Goal: Transaction & Acquisition: Purchase product/service

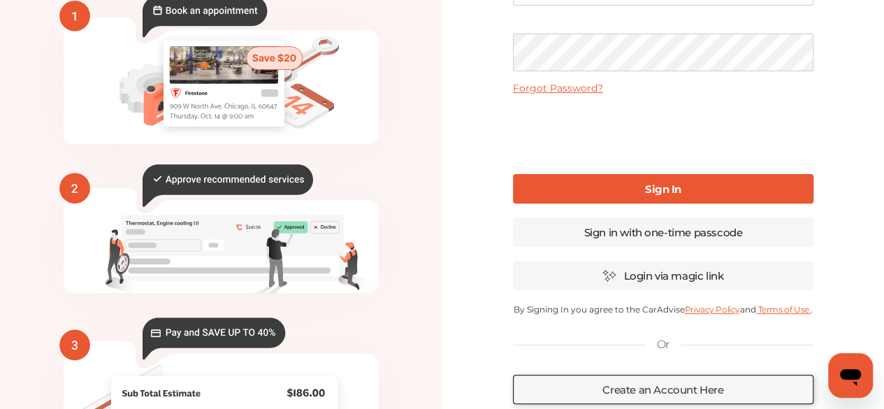
scroll to position [133, 0]
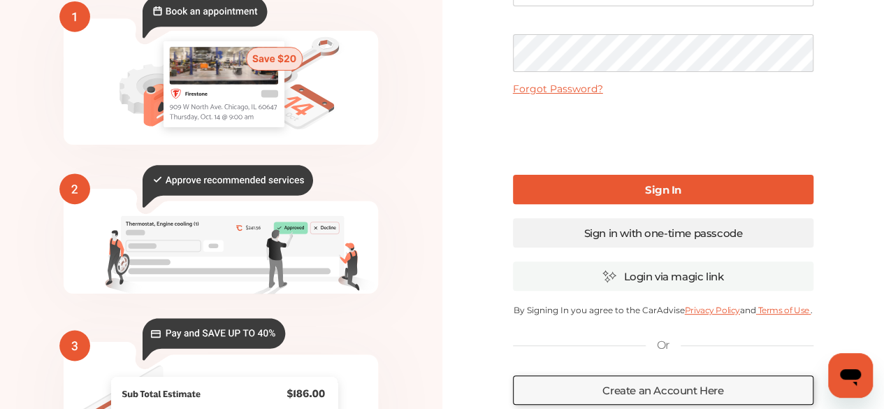
click at [758, 226] on link "Sign in with one-time passcode" at bounding box center [663, 232] width 301 height 29
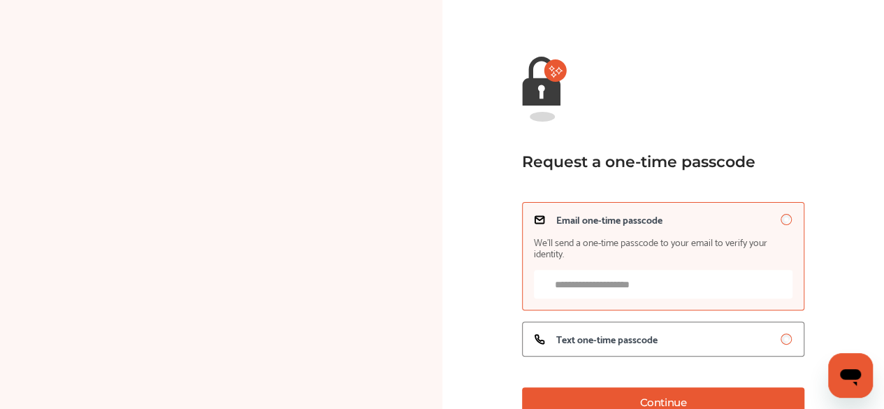
scroll to position [133, 0]
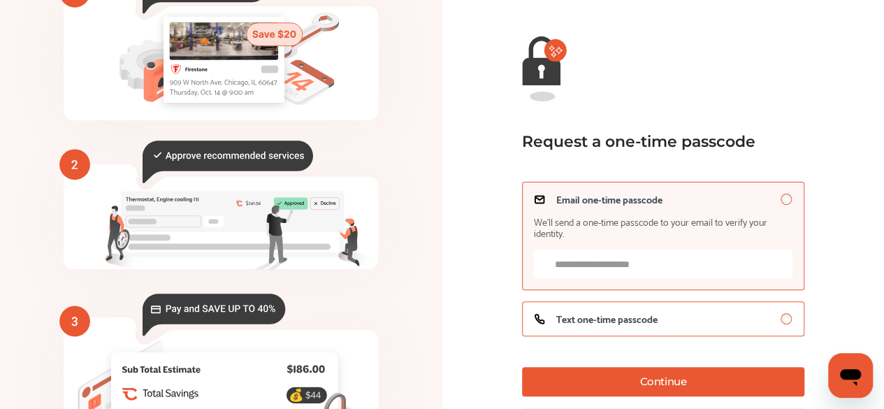
click at [744, 317] on div "Text one-time passcode" at bounding box center [663, 318] width 259 height 11
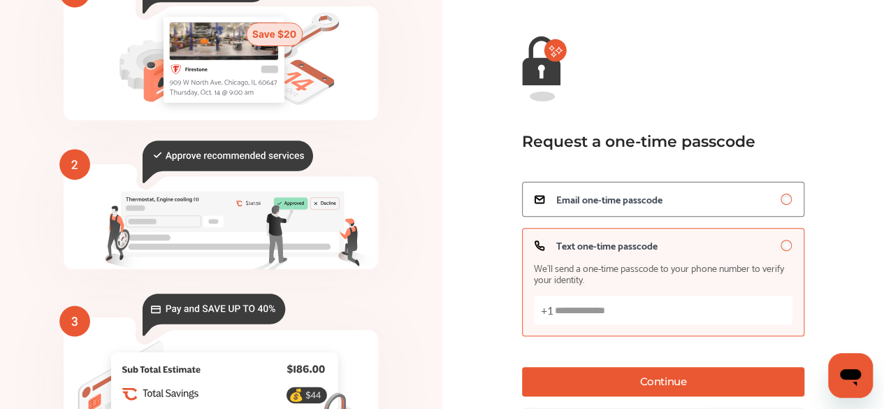
click at [744, 317] on input "Text one-time passcode We’ll send a one-time passcode to your phone number to v…" at bounding box center [663, 310] width 259 height 29
type input "**********"
click at [725, 380] on button "Continue" at bounding box center [663, 381] width 282 height 29
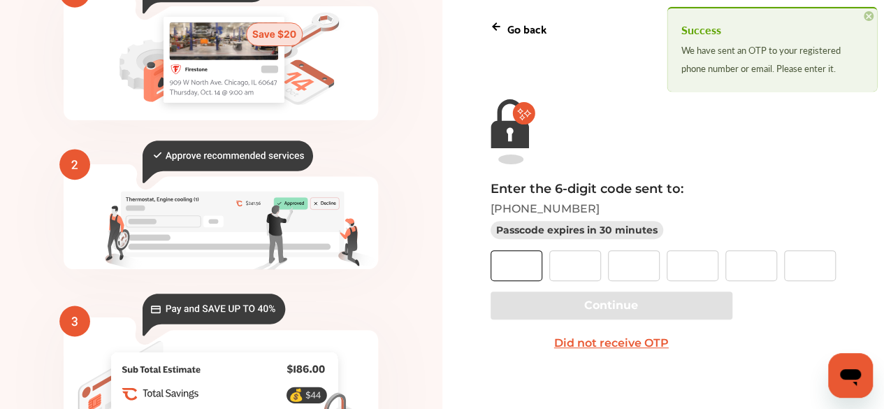
click at [533, 261] on input "text" at bounding box center [517, 265] width 52 height 31
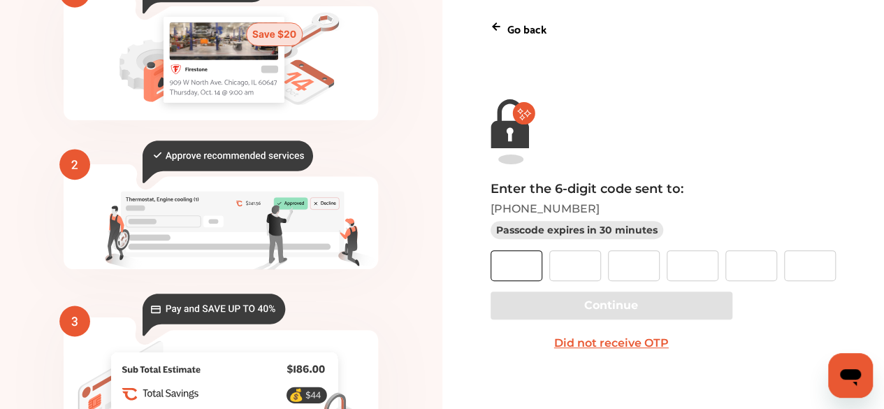
type input "*"
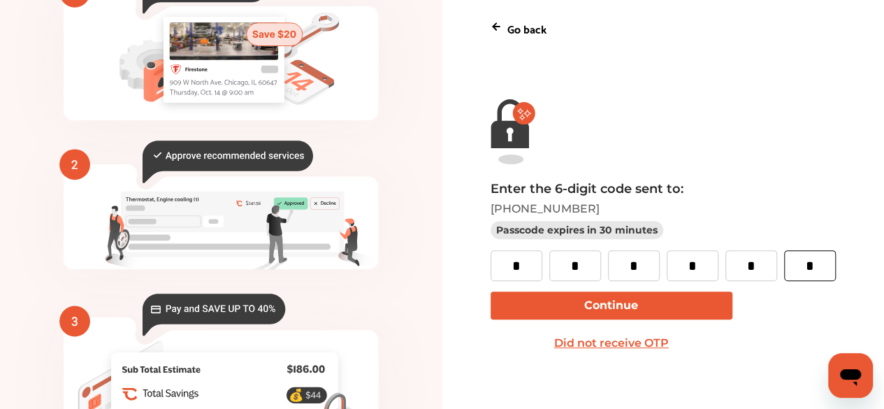
type input "*"
click at [528, 298] on button "Continue" at bounding box center [612, 305] width 242 height 28
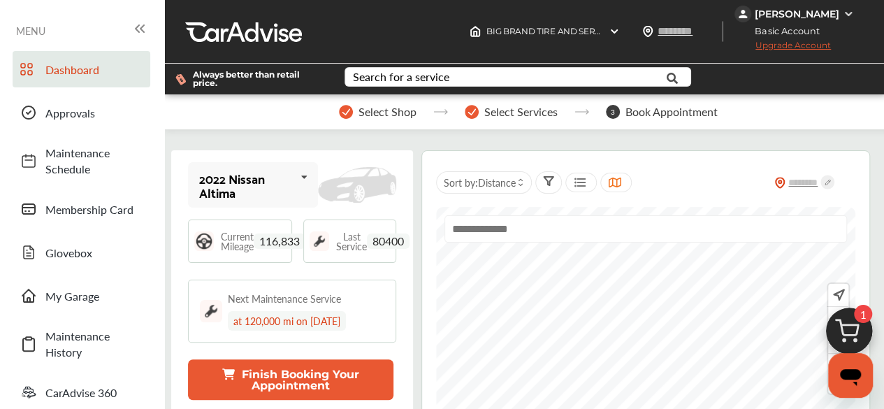
click at [681, 171] on div "Sort by : Distance" at bounding box center [645, 182] width 419 height 35
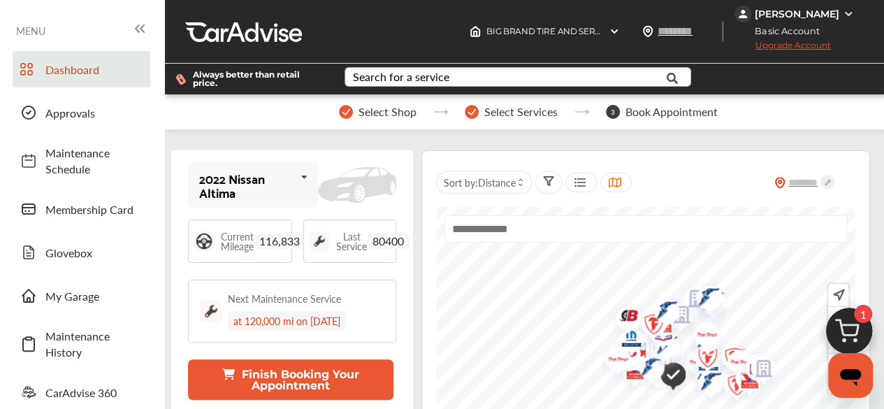
click at [407, 80] on div "Search for a service" at bounding box center [401, 76] width 96 height 11
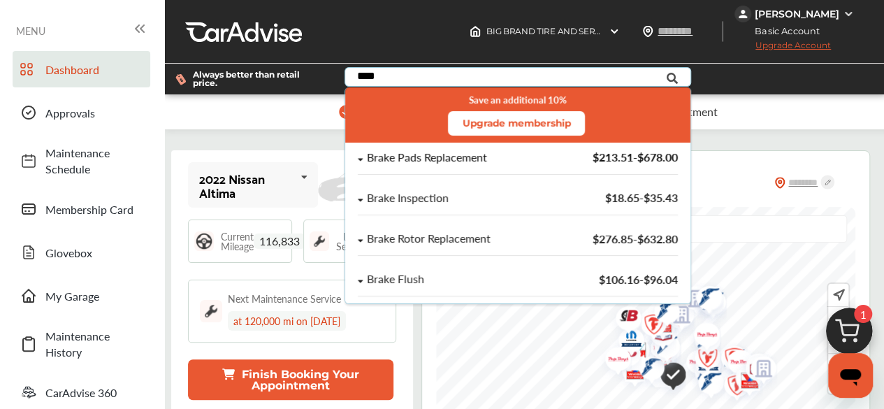
type input "****"
click at [561, 161] on div "Brake Pads Replacement $213.51 - $678.00" at bounding box center [517, 158] width 319 height 12
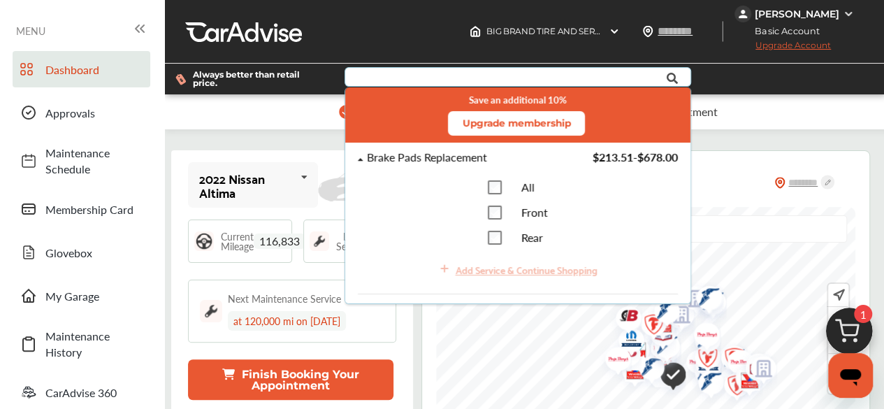
click at [500, 184] on div "All" at bounding box center [511, 187] width 47 height 14
click at [555, 272] on div "Add Service & Continue Shopping" at bounding box center [527, 269] width 142 height 16
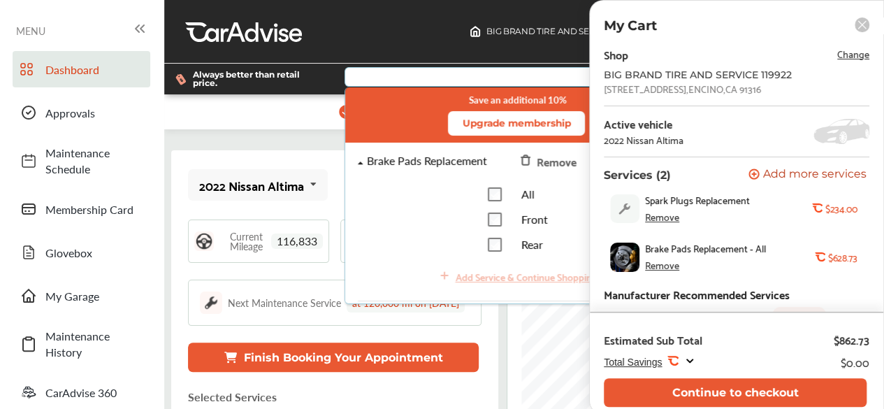
click at [447, 160] on div "Brake Pads Replacement" at bounding box center [427, 161] width 120 height 12
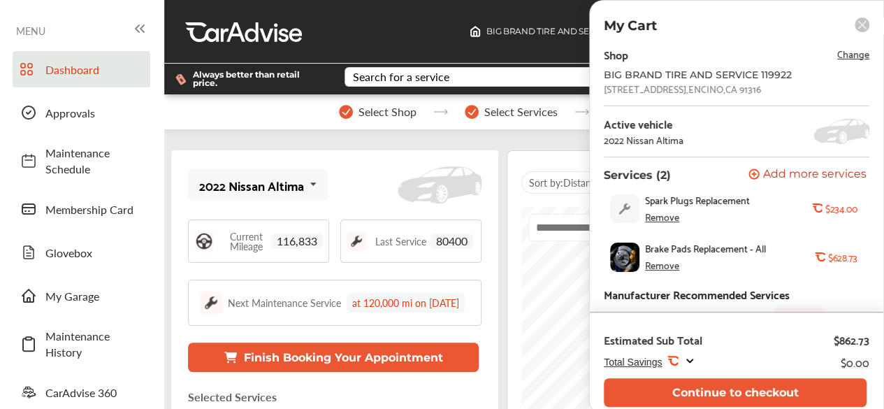
click at [862, 30] on rect at bounding box center [862, 24] width 15 height 15
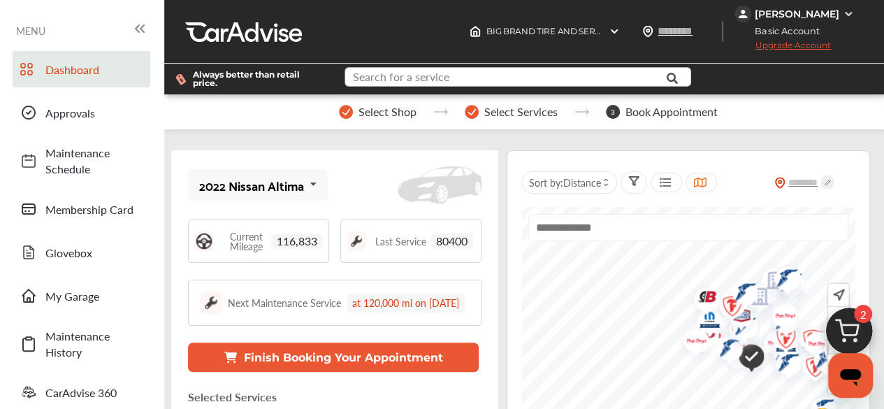
click at [549, 80] on input "text" at bounding box center [510, 79] width 328 height 22
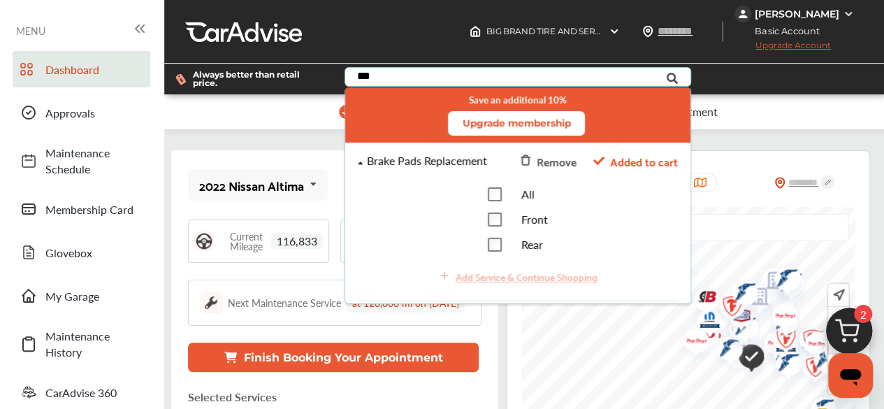
type input "***"
click at [373, 164] on div "Brake Pads Replacement" at bounding box center [427, 161] width 120 height 12
click at [361, 163] on icon at bounding box center [361, 163] width 6 height 8
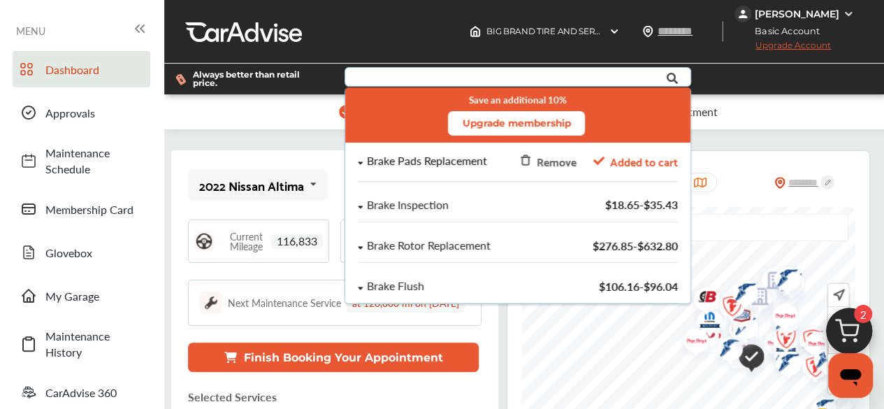
click at [361, 163] on icon at bounding box center [361, 162] width 5 height 3
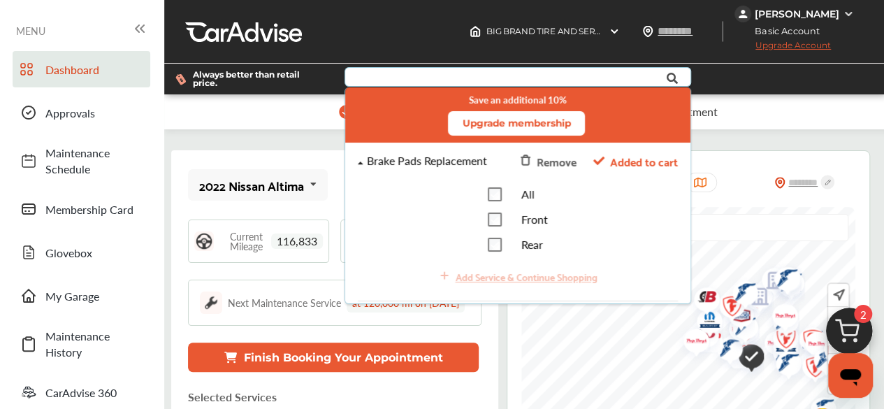
click at [361, 163] on icon at bounding box center [361, 163] width 6 height 8
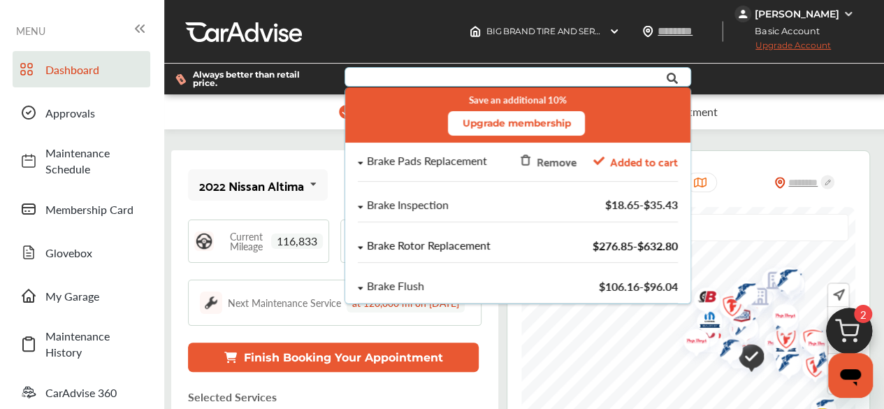
click at [505, 242] on div "Brake Rotor Replacement" at bounding box center [453, 246] width 191 height 12
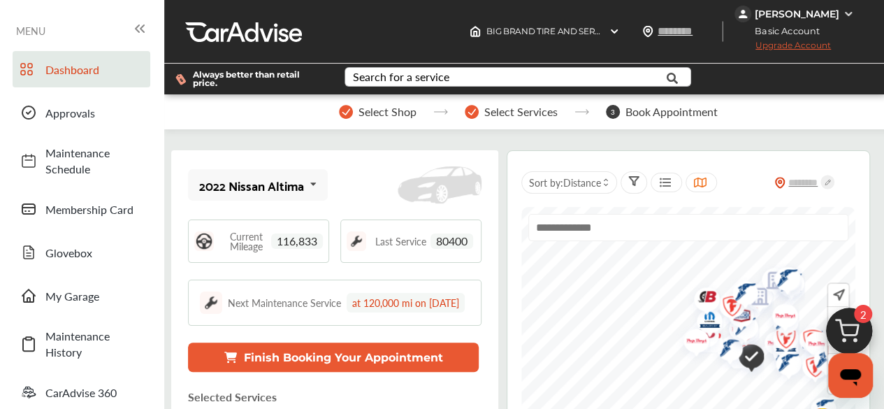
click at [844, 324] on img at bounding box center [849, 334] width 67 height 67
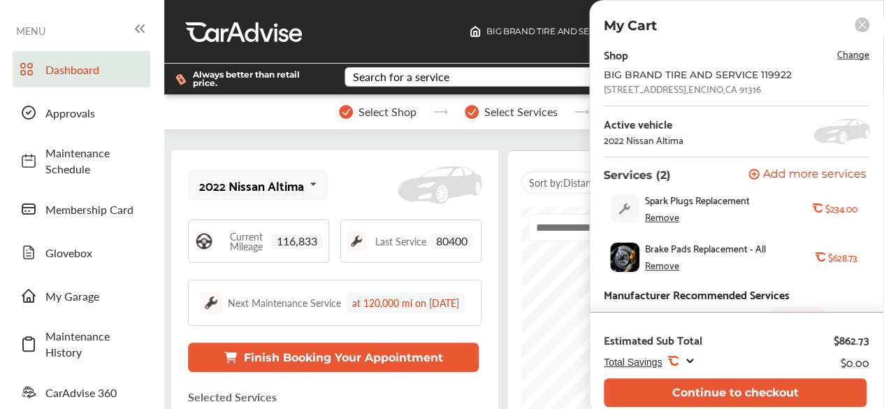
click at [860, 26] on rect at bounding box center [862, 24] width 15 height 15
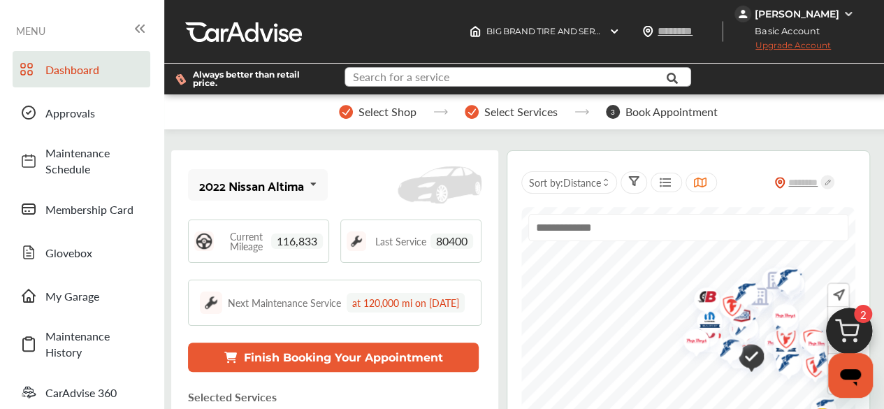
click at [569, 80] on input "text" at bounding box center [510, 79] width 328 height 22
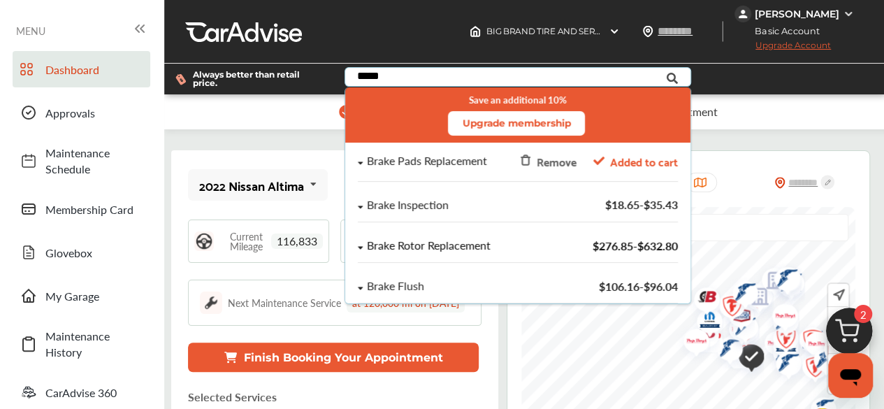
type input "*****"
click at [531, 236] on div "Brake Rotor Replacement $276.85 - $632.80" at bounding box center [517, 251] width 345 height 41
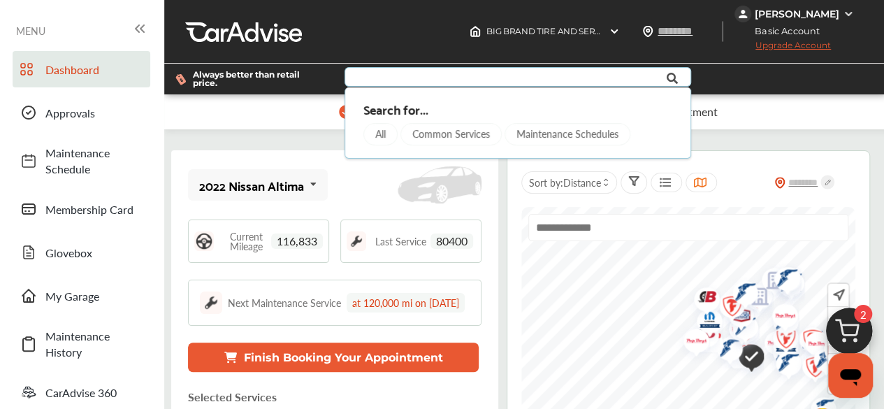
click at [502, 82] on input "text" at bounding box center [510, 79] width 328 height 22
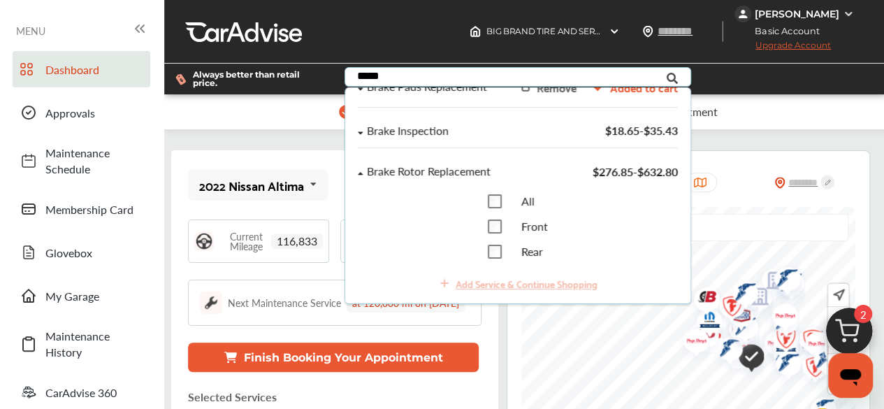
scroll to position [81, 0]
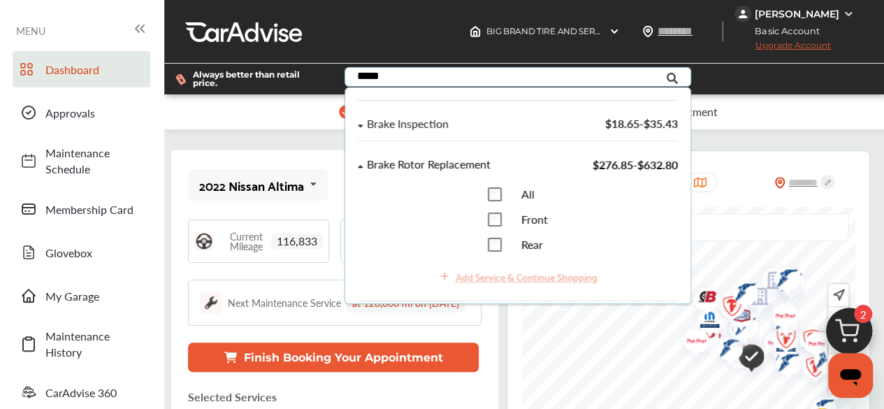
type input "*****"
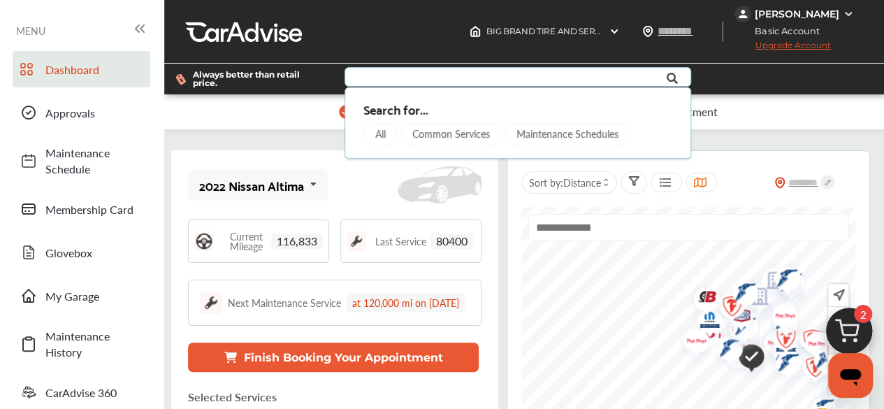
scroll to position [0, 0]
click at [445, 80] on input "text" at bounding box center [510, 79] width 328 height 22
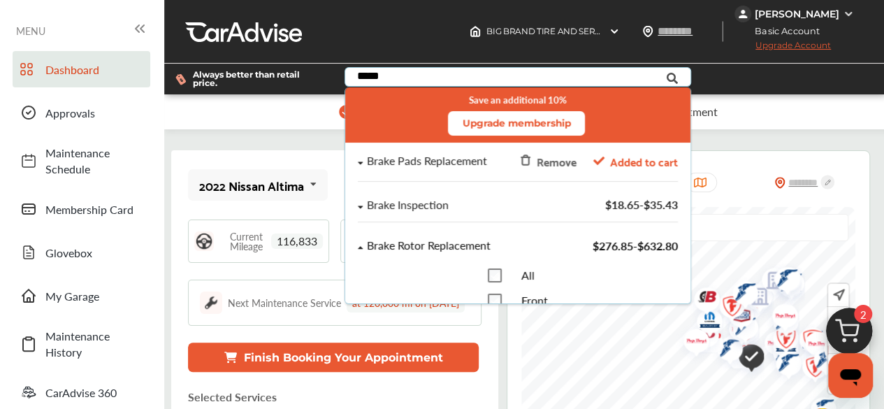
type input "*****"
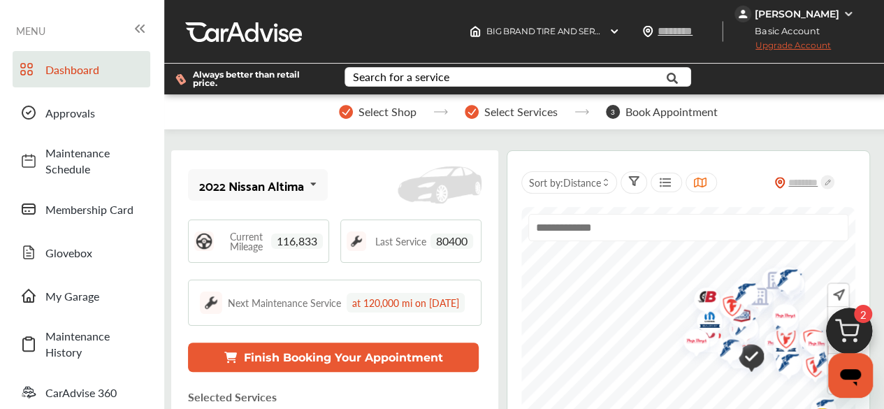
click at [851, 325] on img at bounding box center [849, 334] width 67 height 67
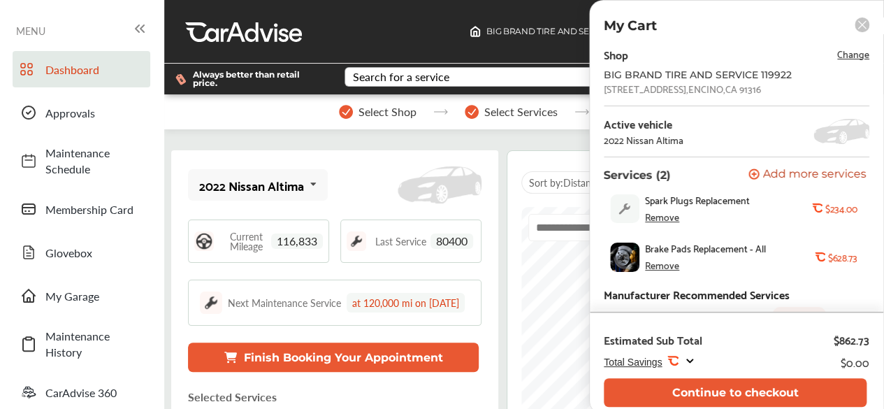
click at [377, 71] on div "Search for a service" at bounding box center [401, 76] width 96 height 11
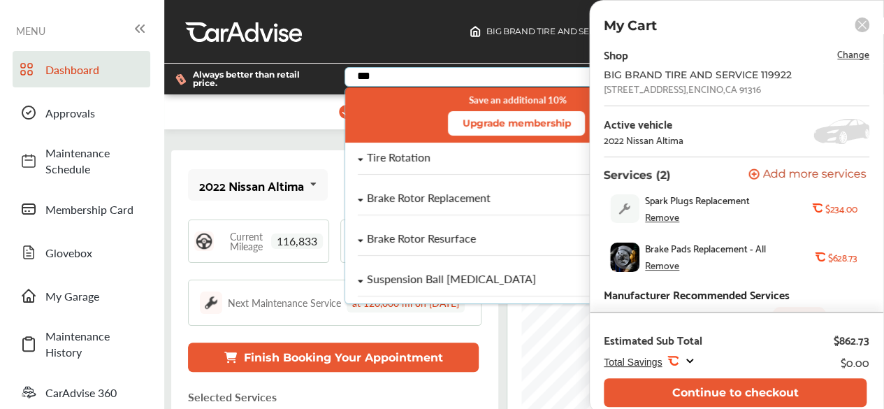
type input "***"
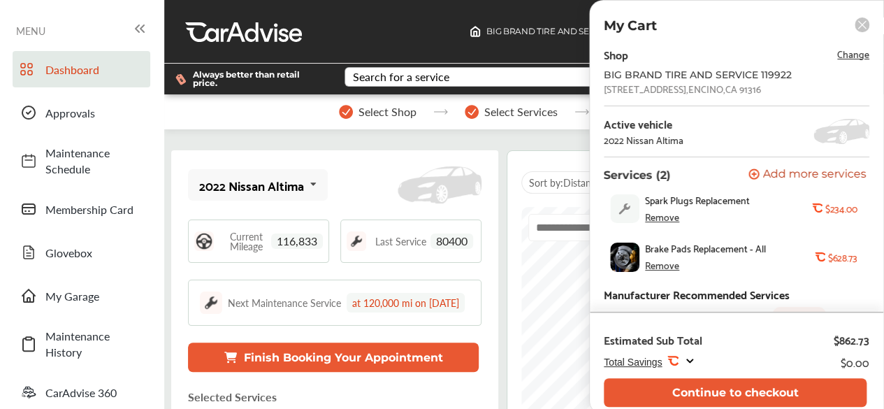
click at [858, 23] on rect at bounding box center [862, 24] width 15 height 15
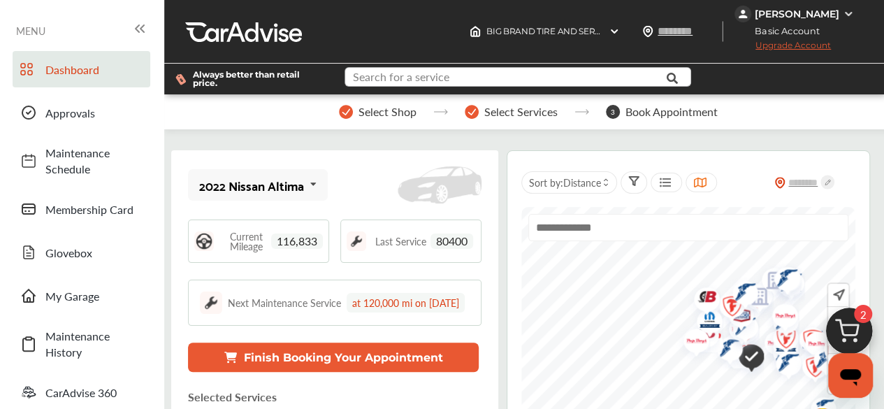
click at [545, 70] on input "text" at bounding box center [510, 79] width 328 height 22
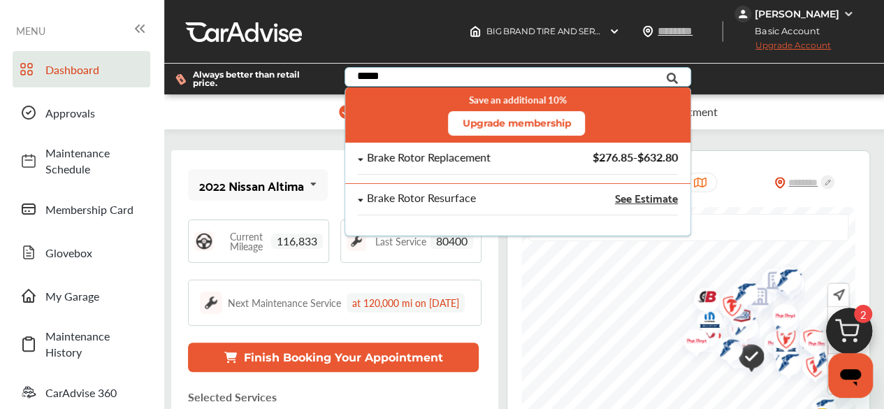
type input "*****"
click at [484, 156] on div "Brake Rotor Replacement" at bounding box center [429, 158] width 124 height 12
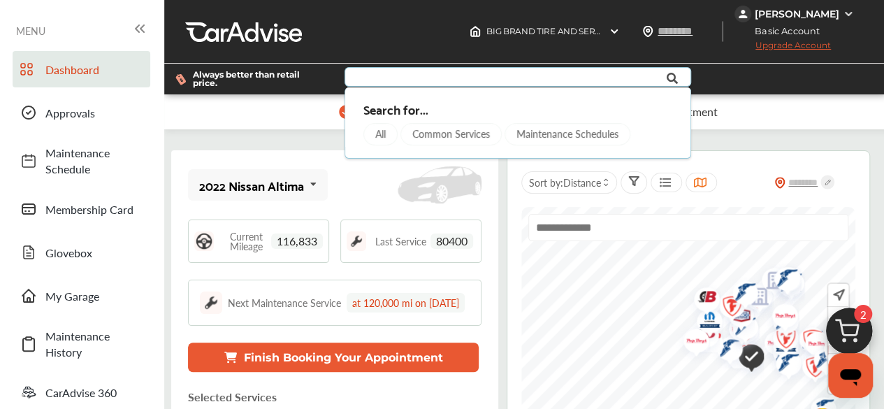
click at [523, 83] on input "text" at bounding box center [510, 79] width 328 height 22
type input "*"
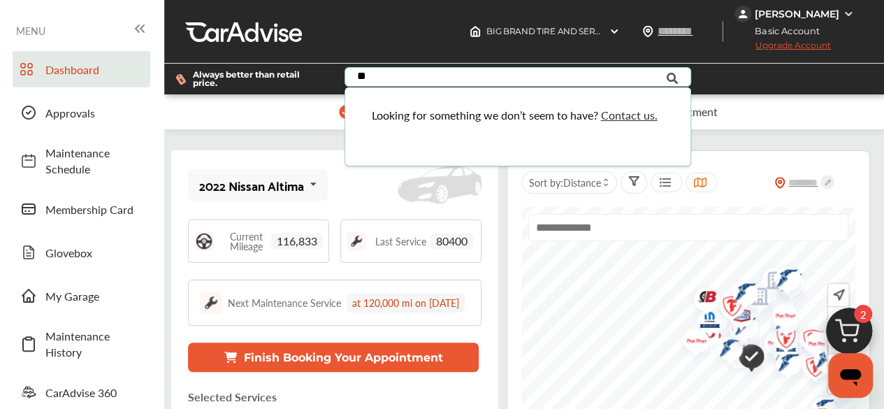
type input "*"
